Goal: Task Accomplishment & Management: Manage account settings

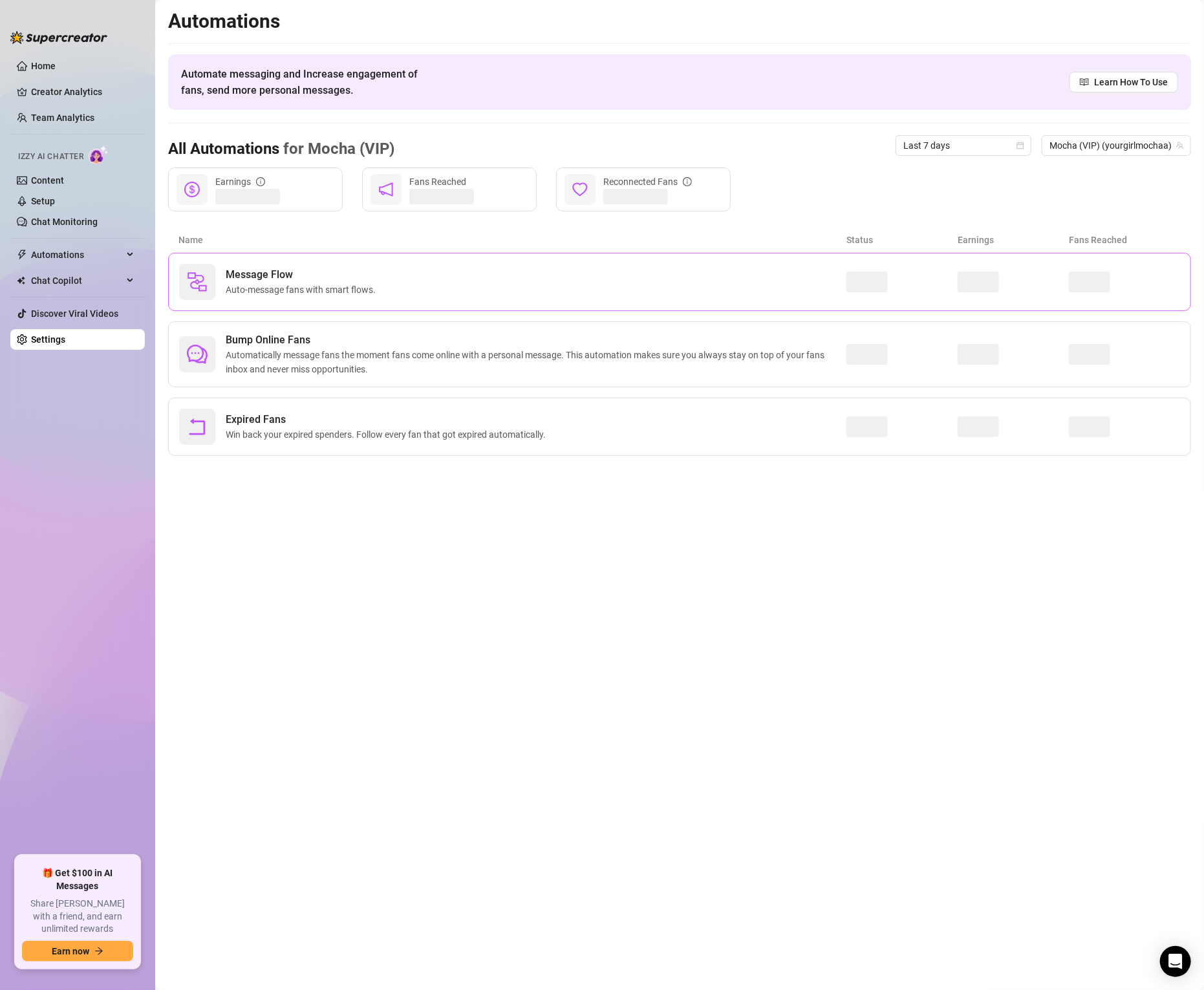
click at [252, 276] on span "Message Flow" at bounding box center [303, 274] width 155 height 15
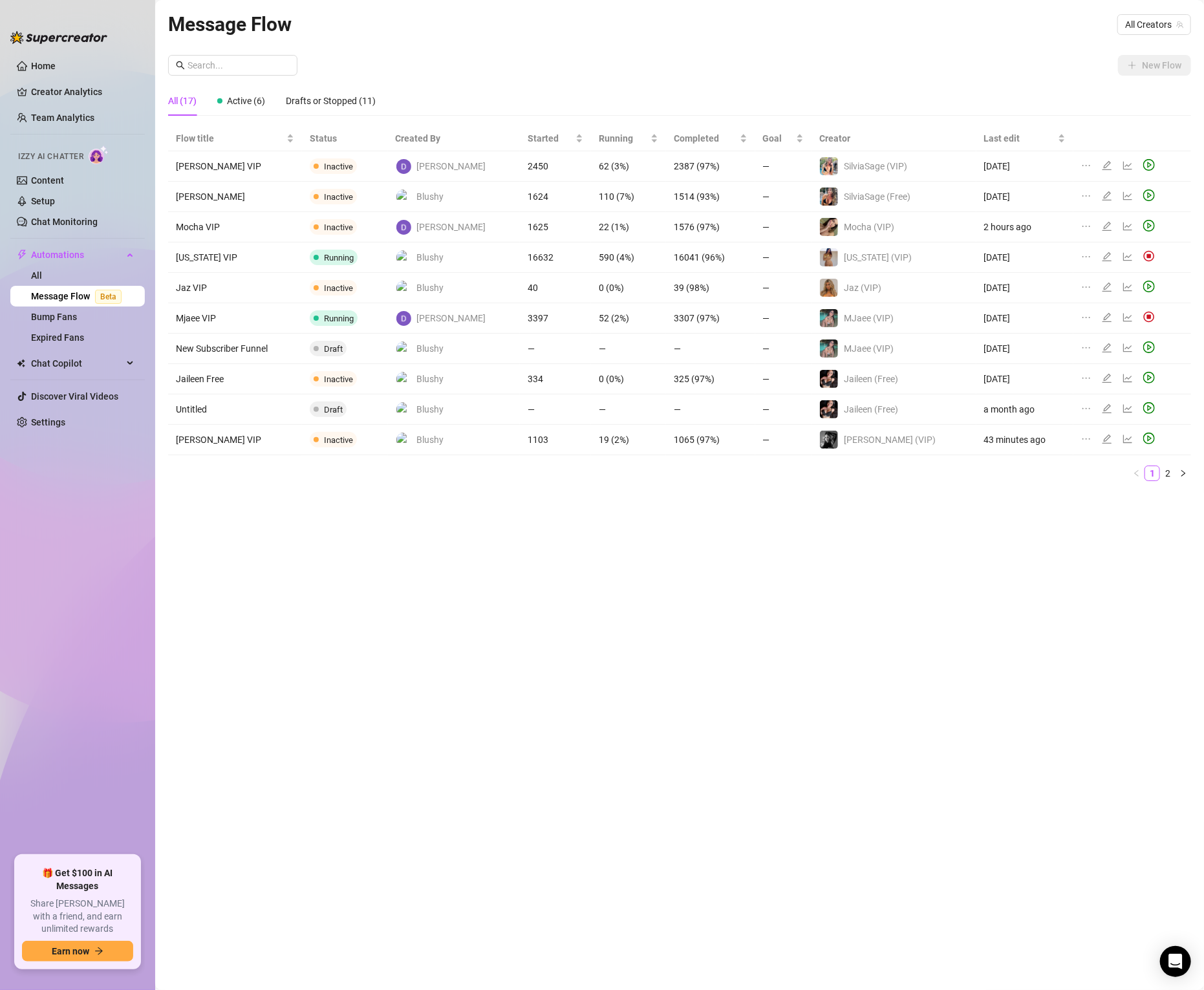
drag, startPoint x: 359, startPoint y: 696, endPoint x: 351, endPoint y: 598, distance: 98.3
click at [359, 696] on div "Message Flow All Creators New Flow All (17) Active (6) Drafts or Stopped (11) F…" at bounding box center [679, 480] width 1023 height 942
click at [1143, 437] on icon "play-circle" at bounding box center [1149, 438] width 11 height 11
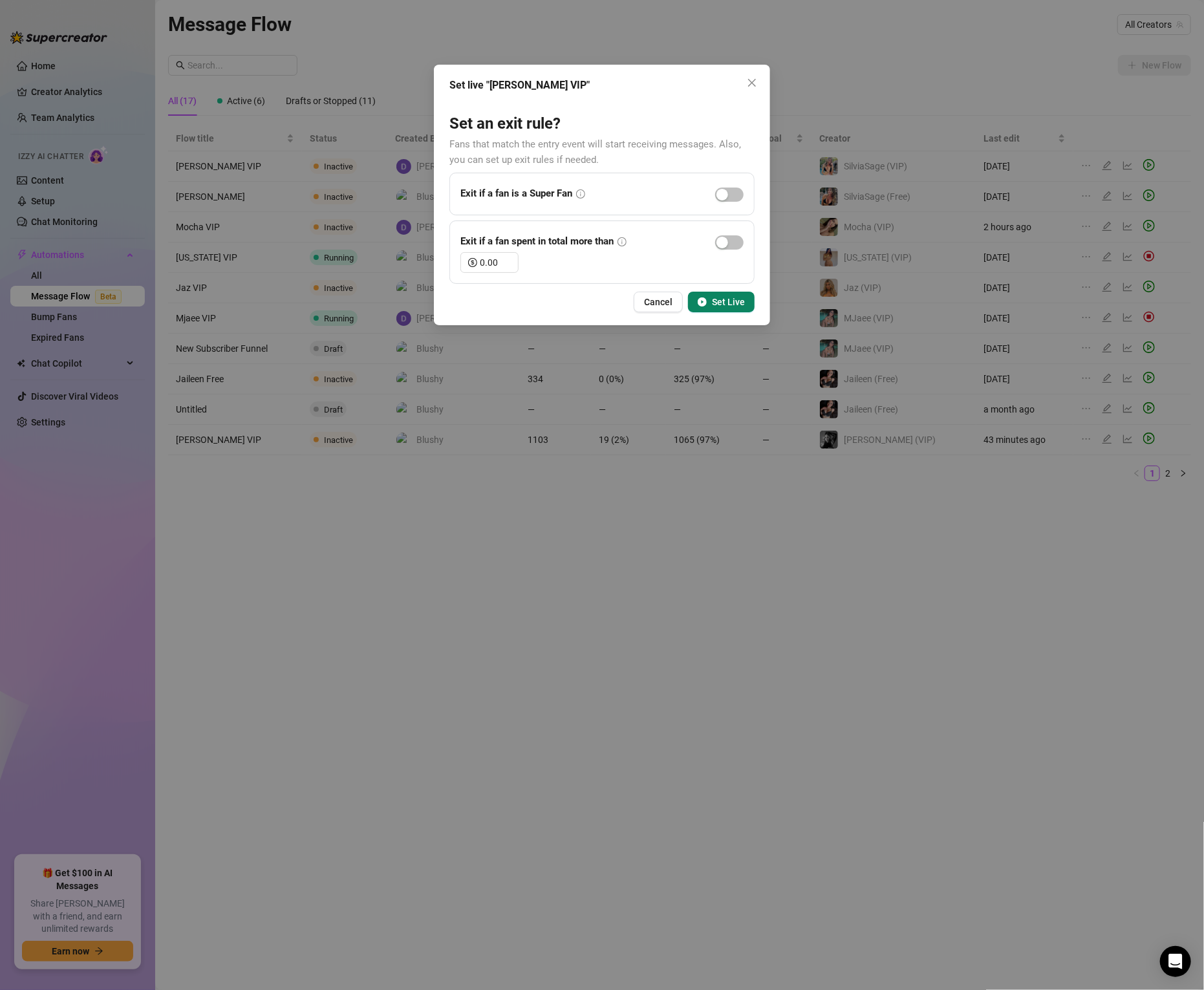
click at [726, 303] on span "Set Live" at bounding box center [728, 301] width 33 height 10
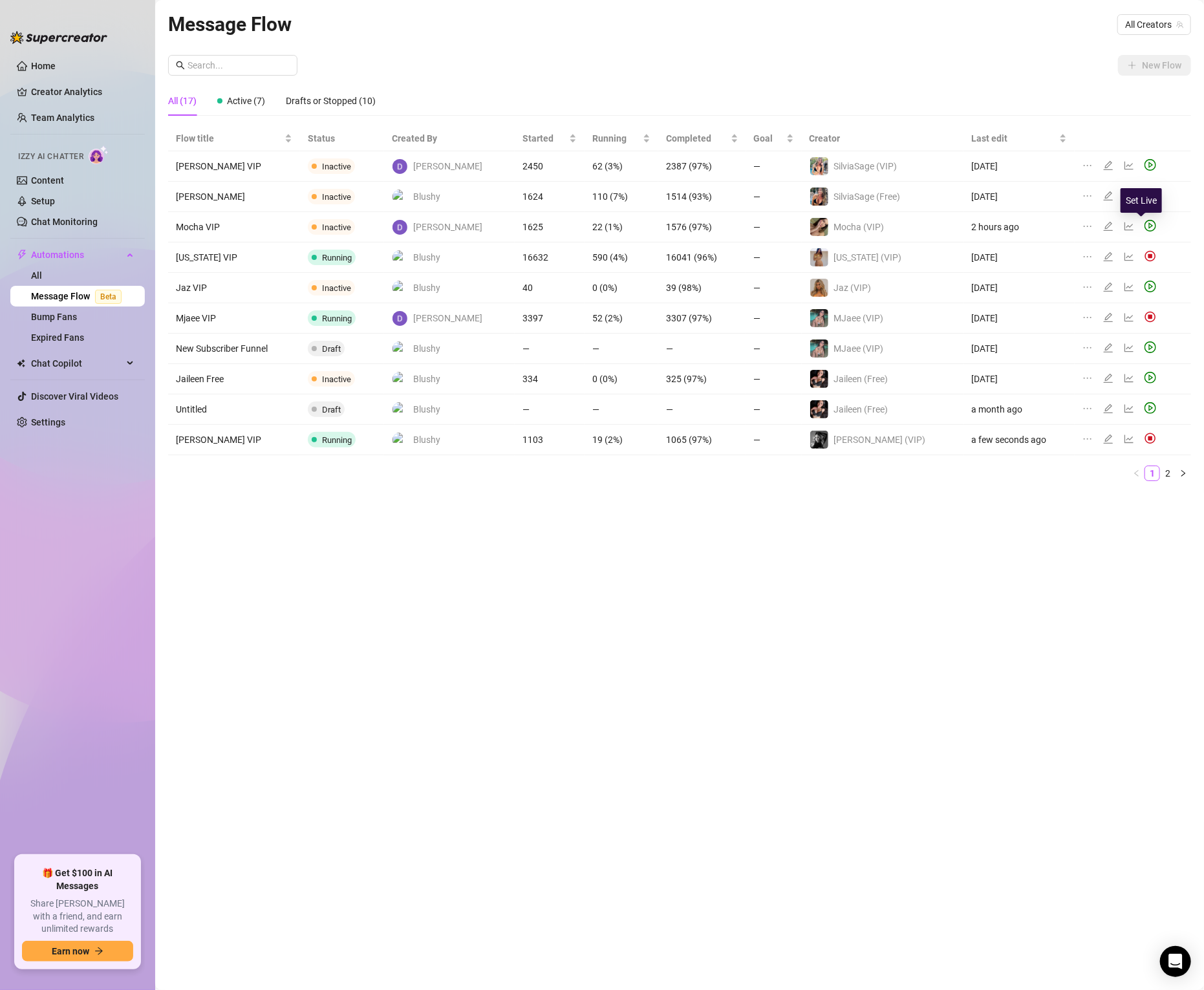
click at [1144, 225] on icon "play-circle" at bounding box center [1150, 226] width 11 height 11
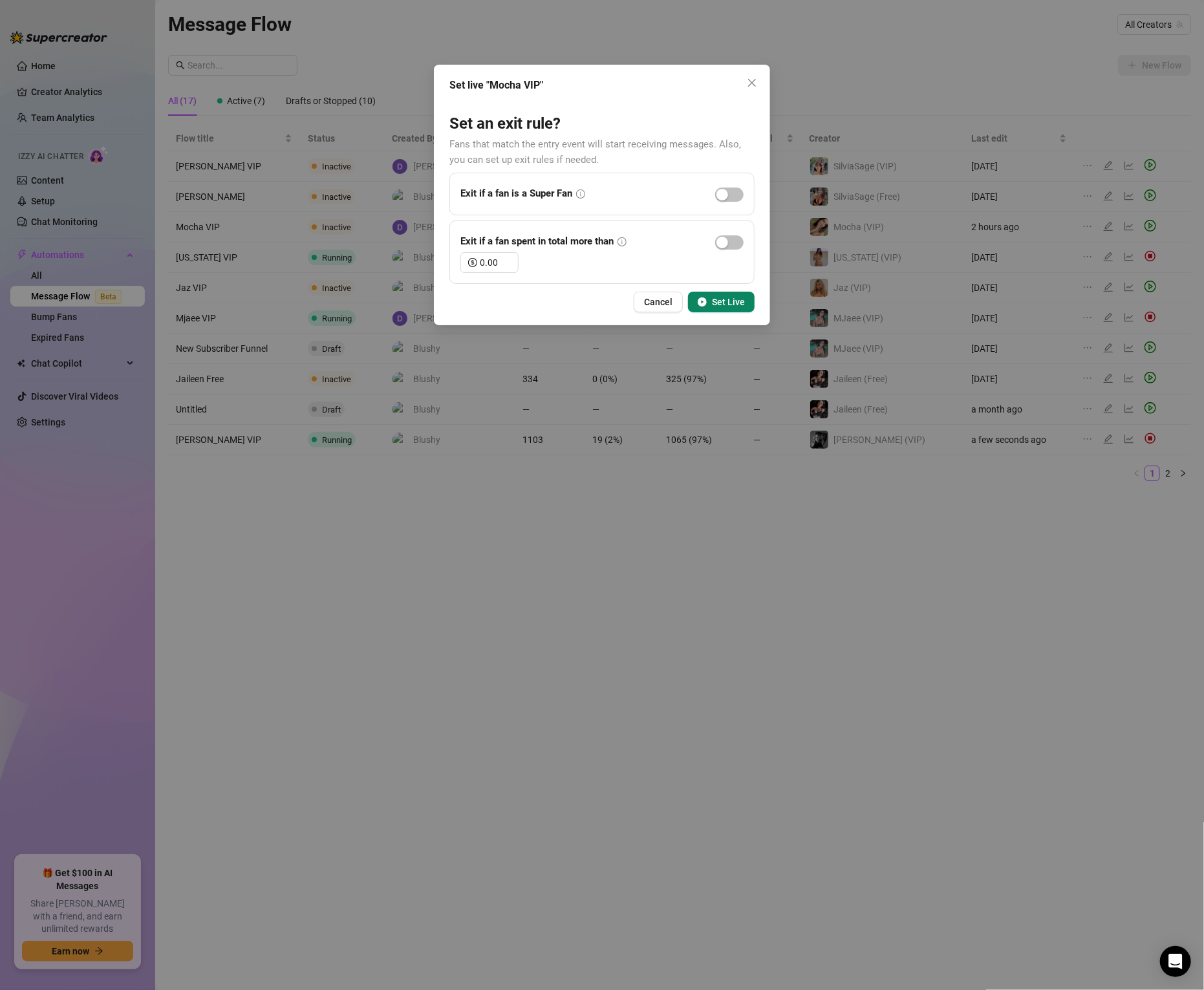
click at [739, 299] on span "Set Live" at bounding box center [728, 301] width 33 height 10
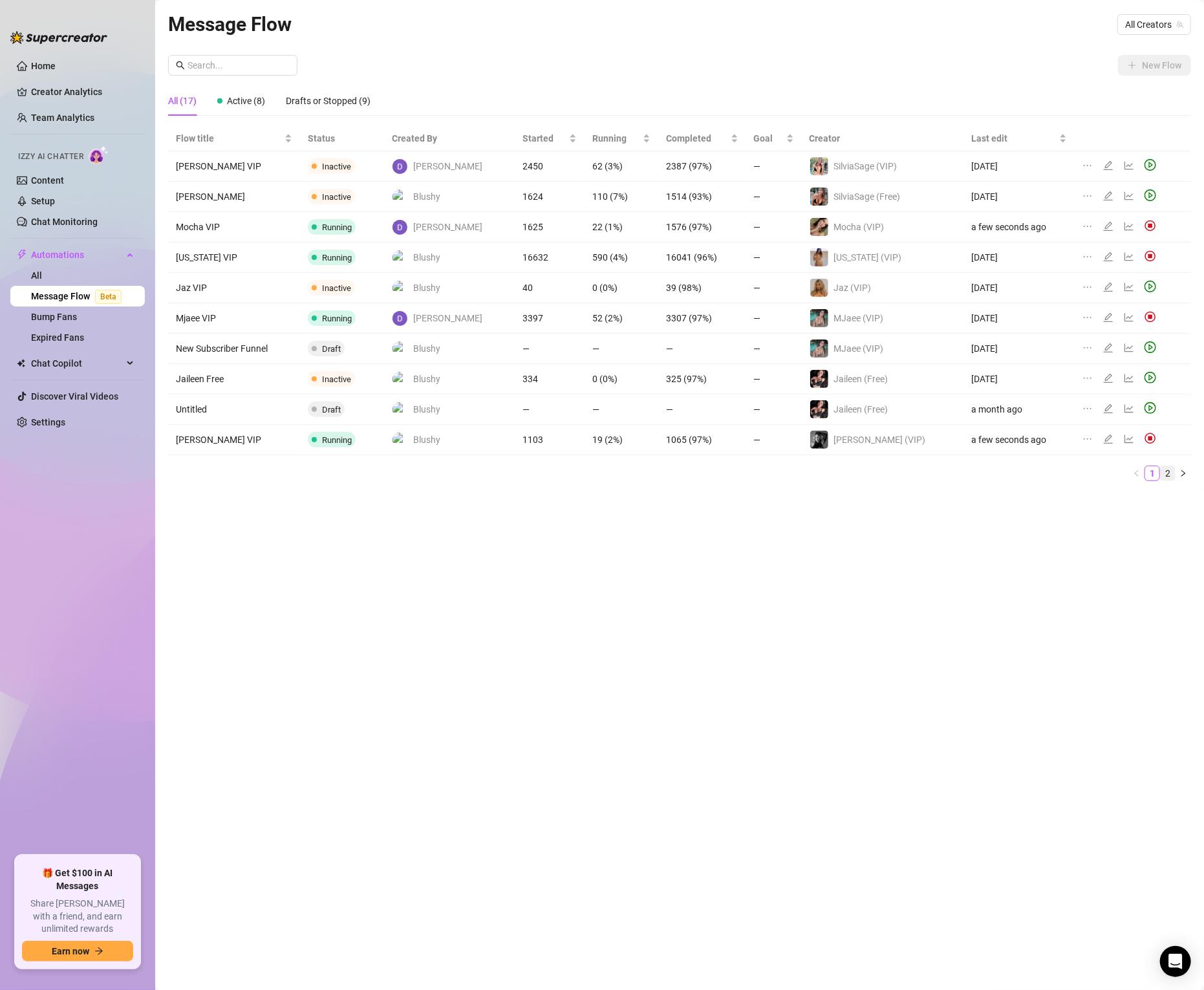
click at [1170, 468] on link "2" at bounding box center [1167, 473] width 14 height 14
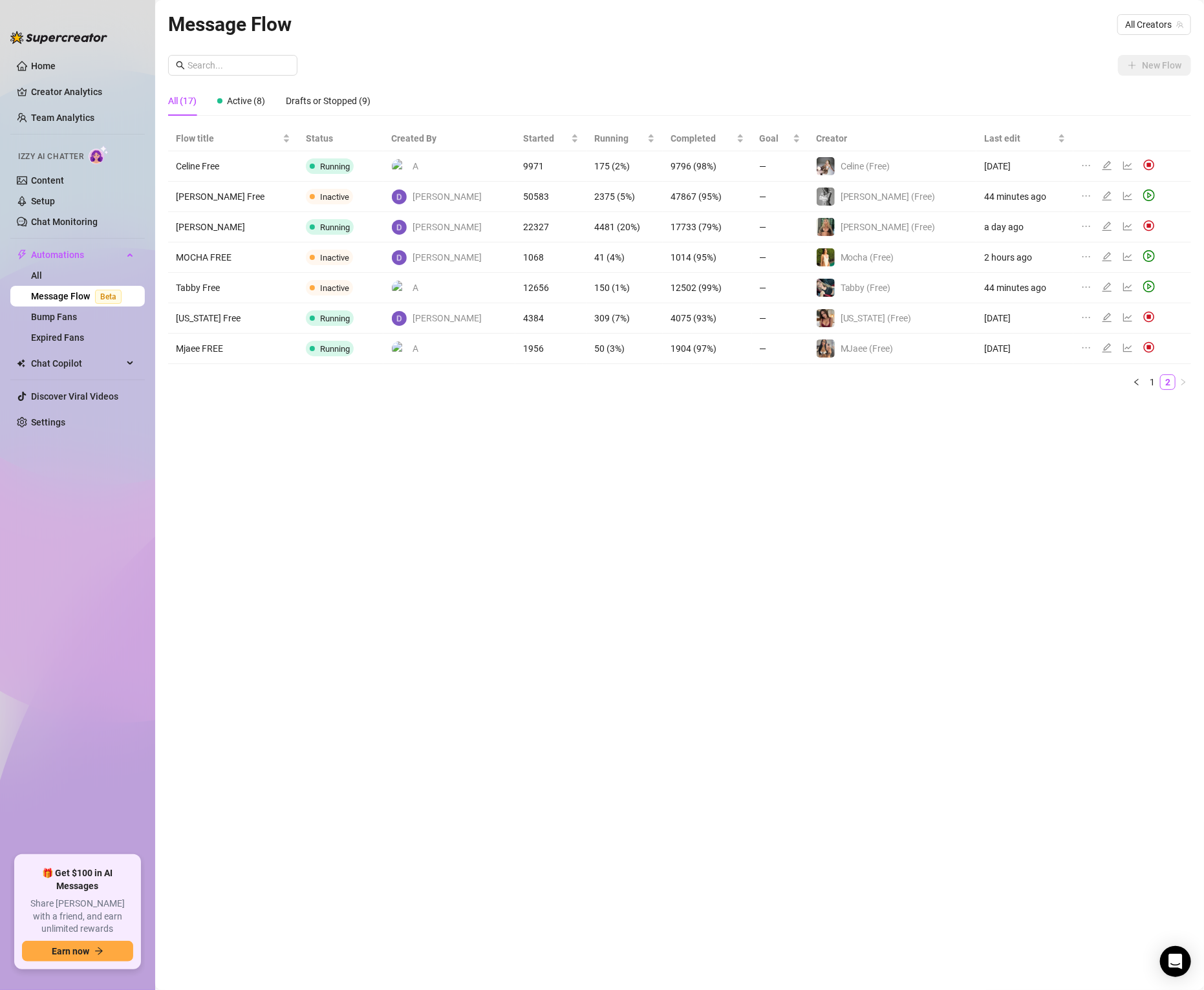
click at [1143, 257] on icon "play-circle" at bounding box center [1149, 256] width 11 height 11
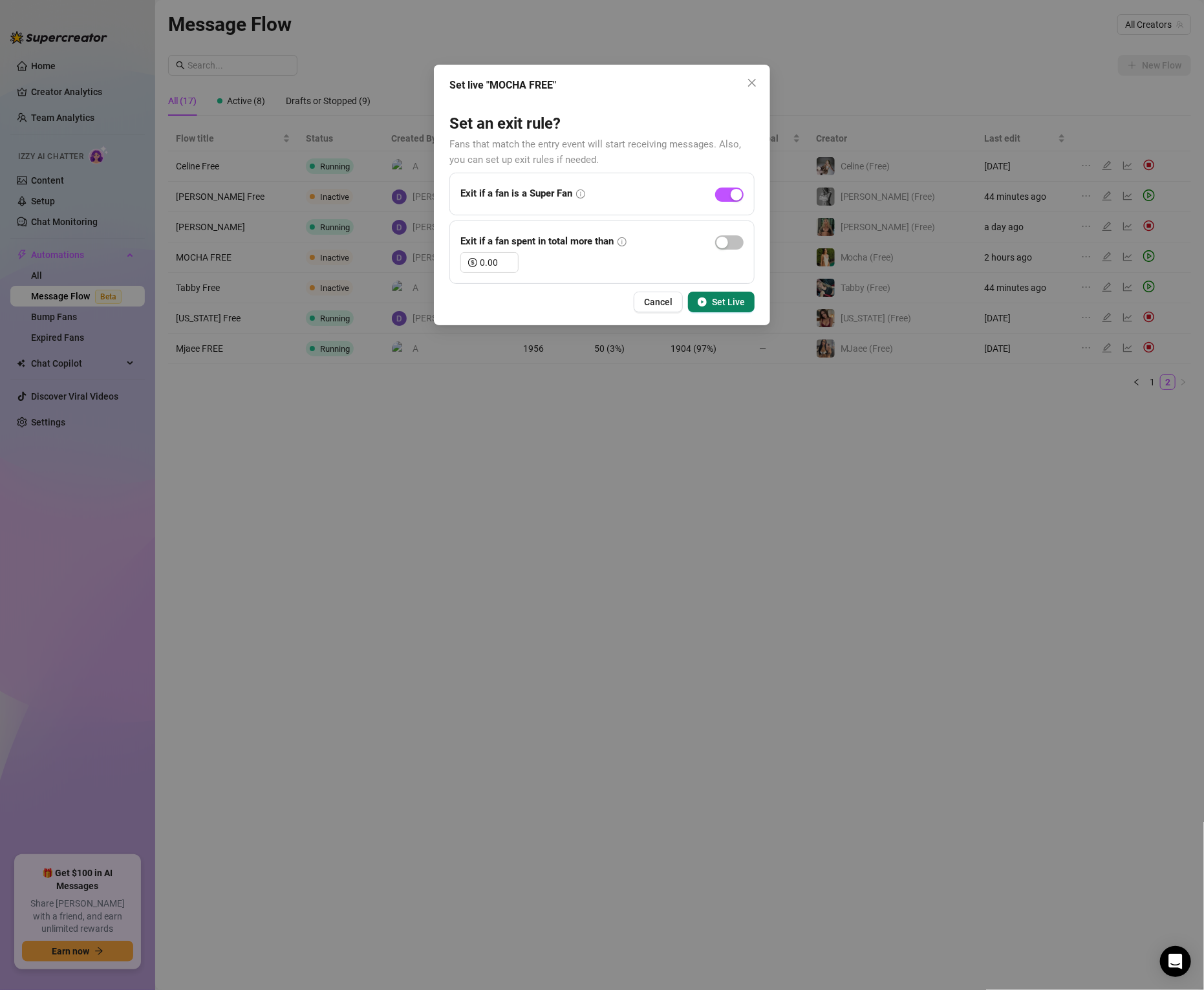
click at [710, 299] on button "Set Live" at bounding box center [721, 302] width 67 height 21
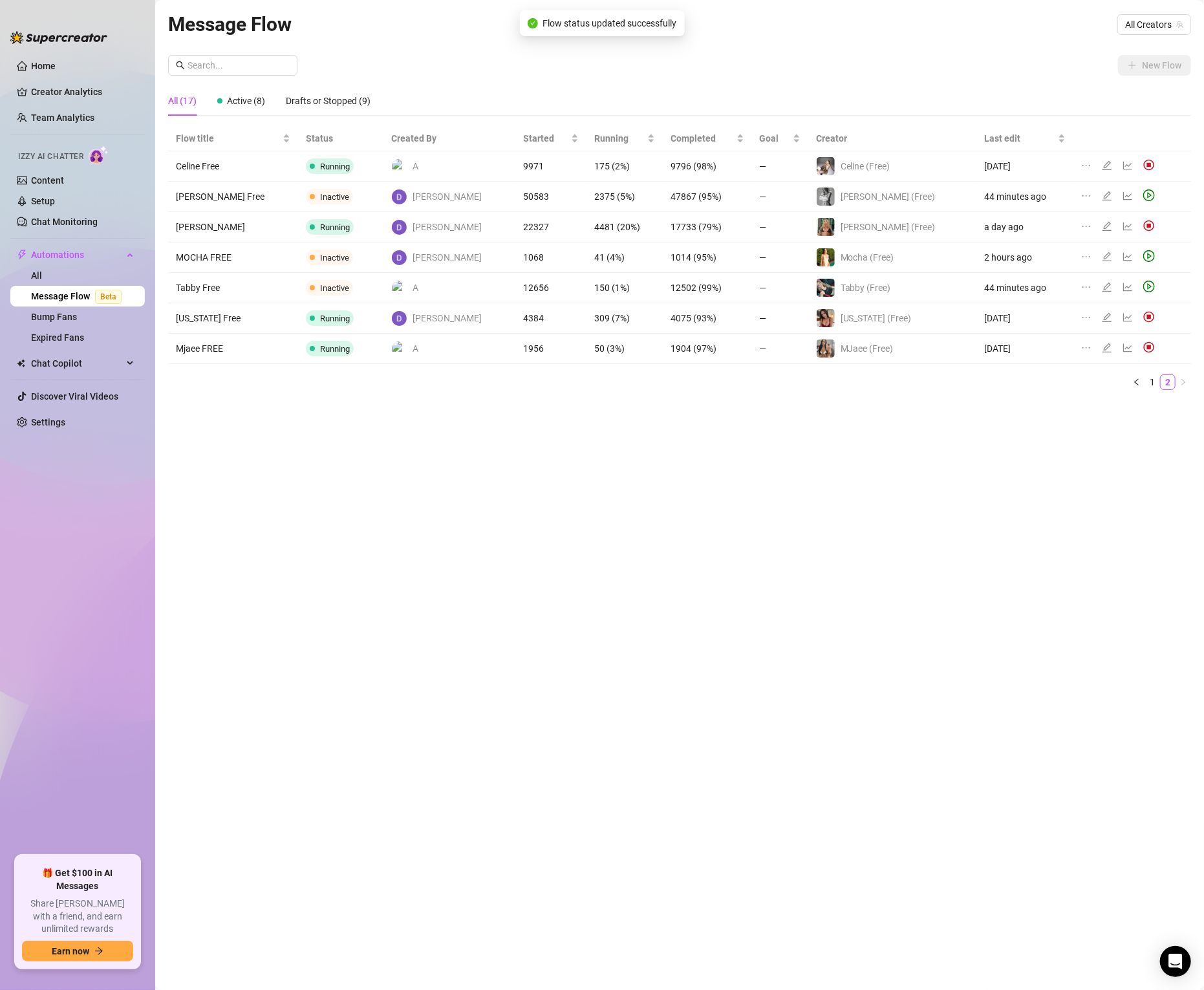
click at [1143, 196] on icon "play-circle" at bounding box center [1149, 195] width 11 height 11
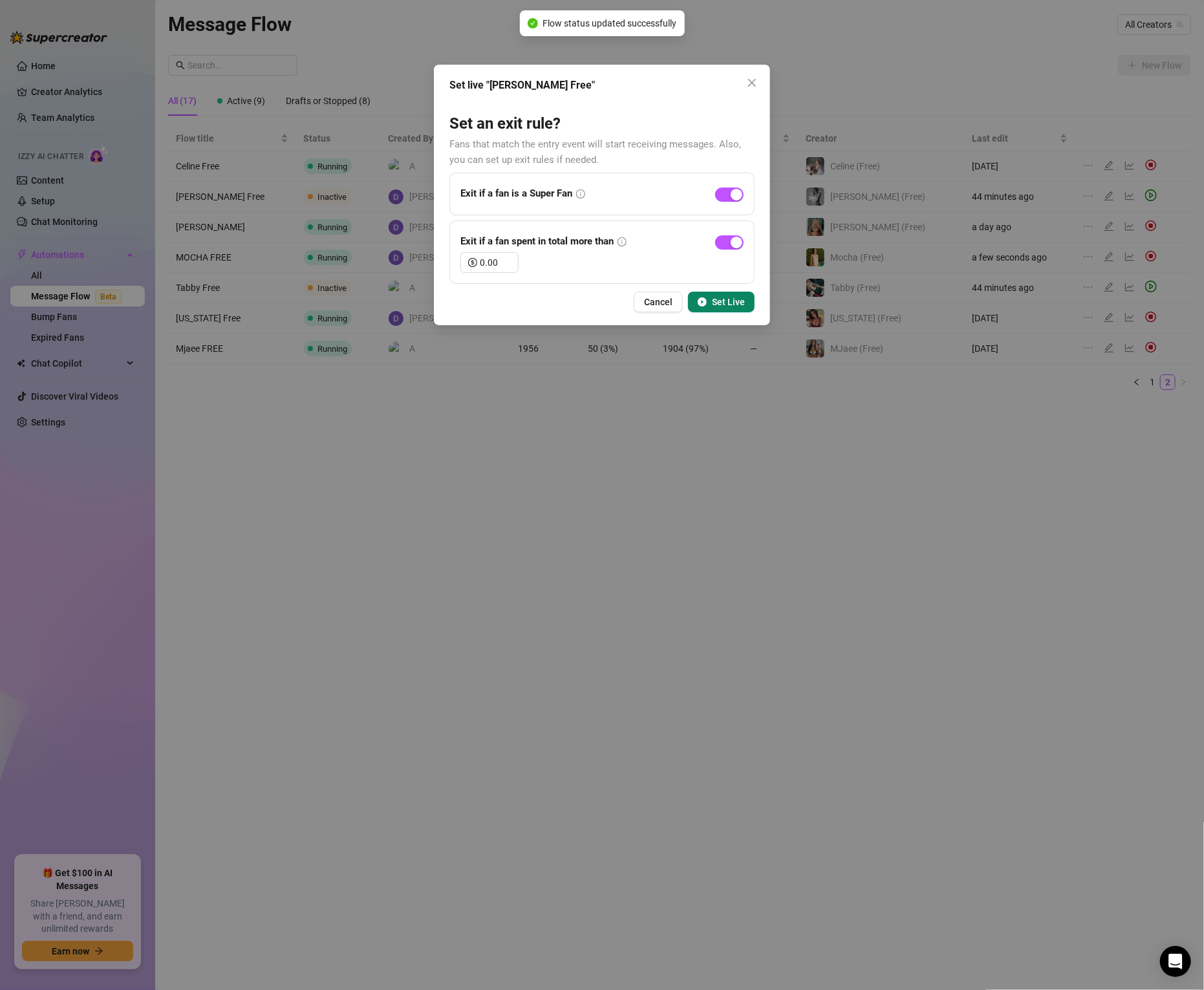
click at [733, 301] on span "Set Live" at bounding box center [728, 301] width 33 height 10
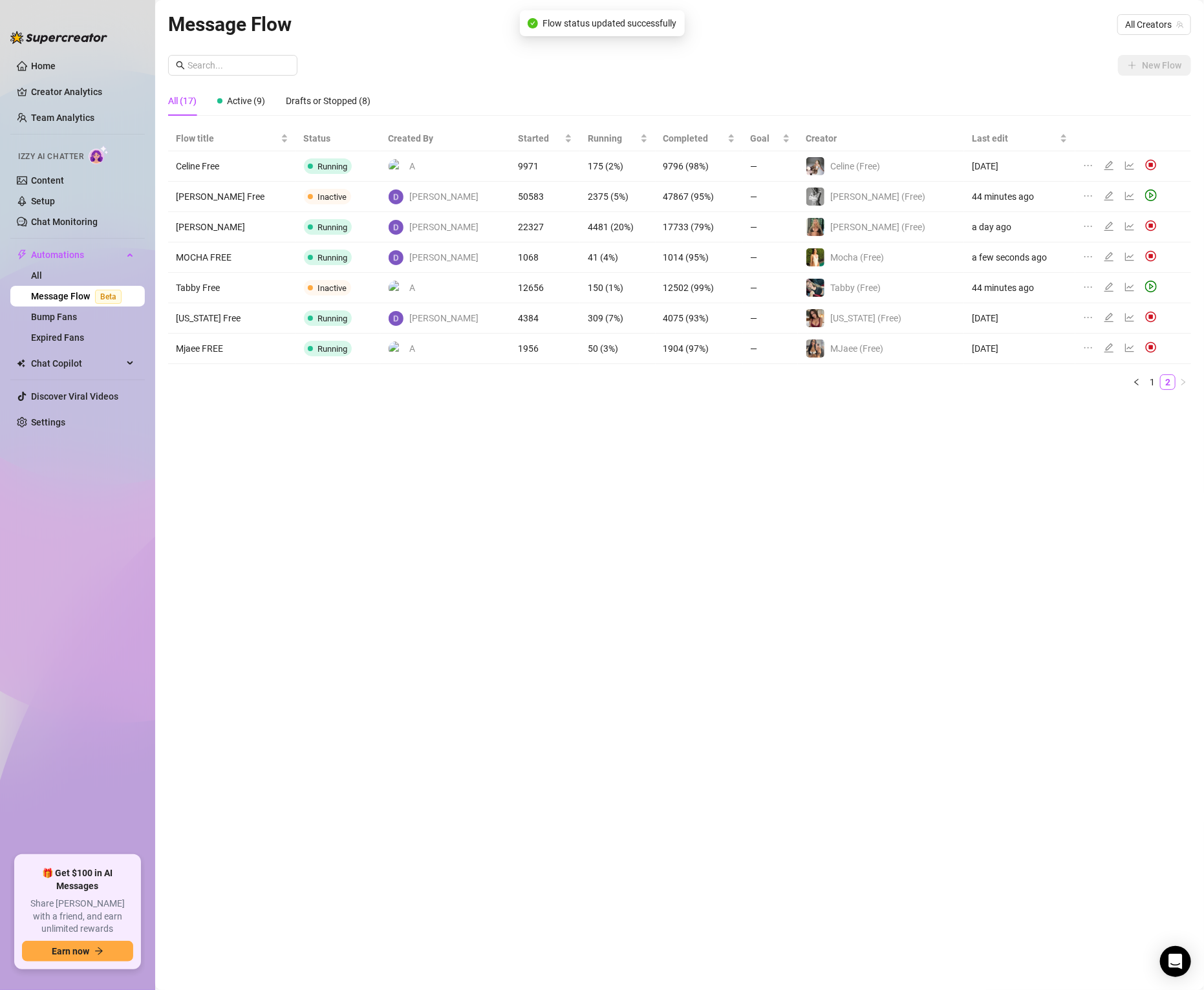
click at [1145, 290] on div at bounding box center [1154, 288] width 17 height 14
click at [1145, 291] on icon "play-circle" at bounding box center [1151, 287] width 11 height 11
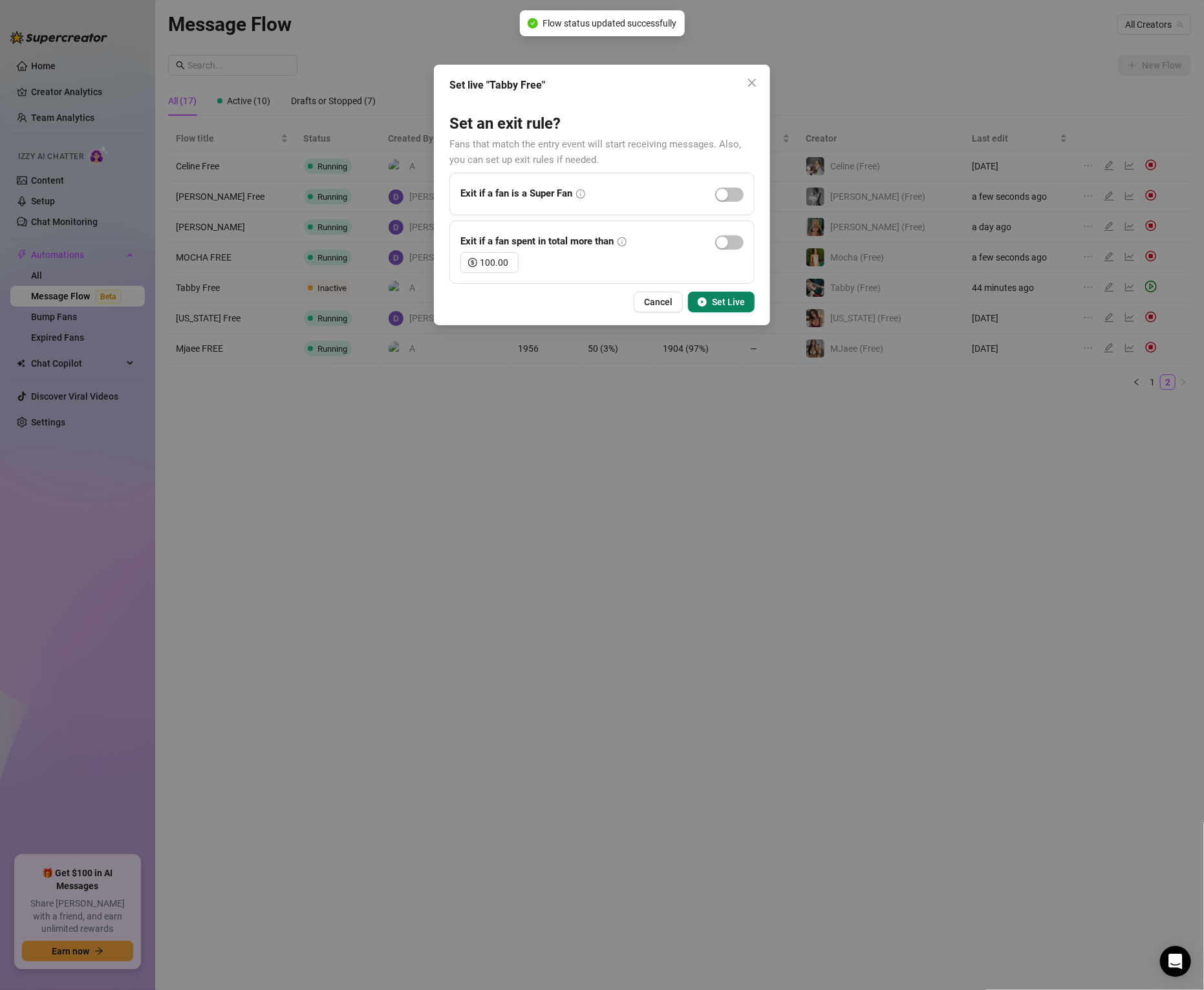
click at [718, 309] on button "Set Live" at bounding box center [721, 302] width 67 height 21
